Goal: Task Accomplishment & Management: Use online tool/utility

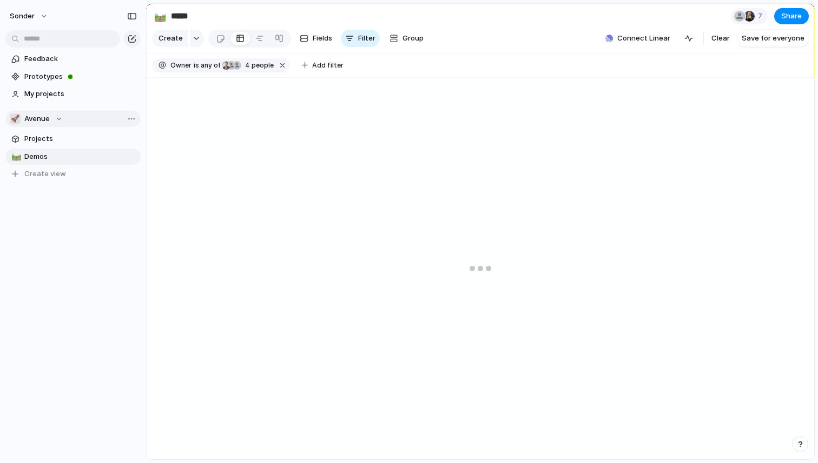
click at [68, 117] on button "🚀 Avenue" at bounding box center [72, 119] width 135 height 16
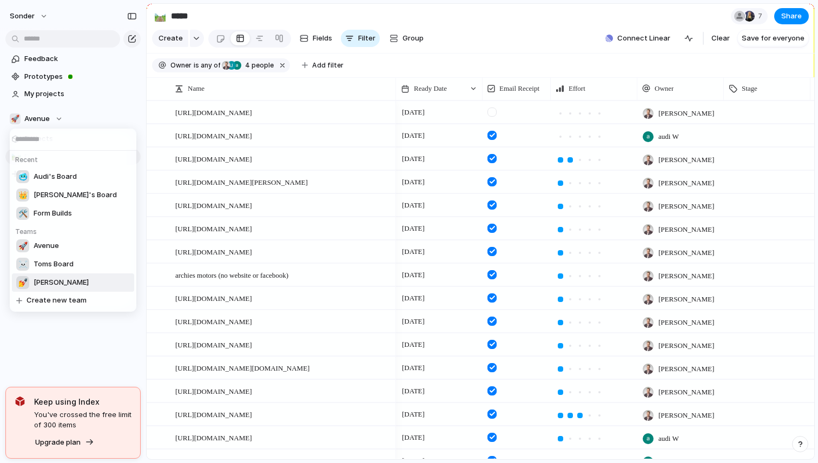
click at [60, 277] on li "💅 [PERSON_NAME]" at bounding box center [73, 283] width 122 height 18
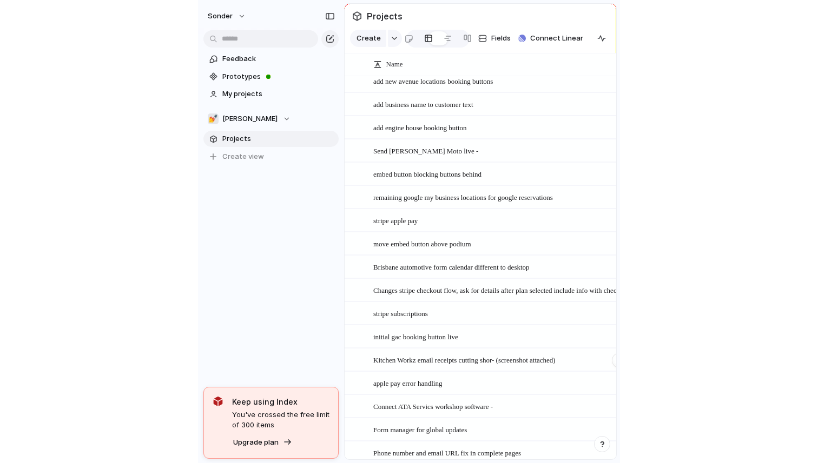
scroll to position [1175, 0]
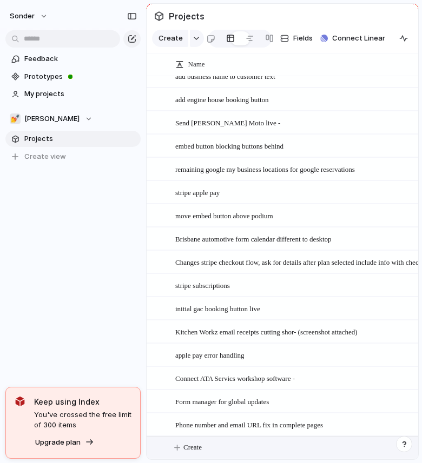
click at [241, 449] on button "Create" at bounding box center [295, 448] width 277 height 22
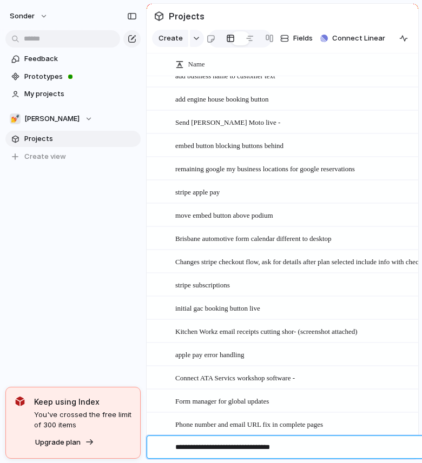
type textarea "**********"
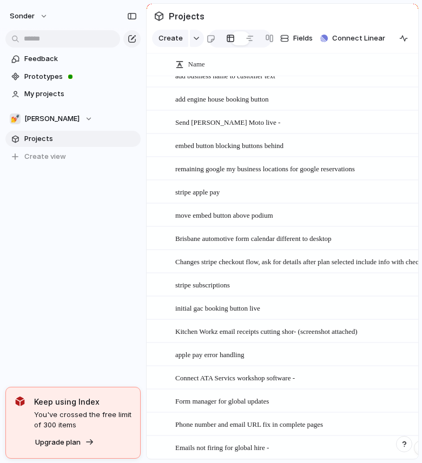
click at [259, 446] on span "Emails not firing for global hire -" at bounding box center [222, 447] width 94 height 12
